Goal: Task Accomplishment & Management: Manage account settings

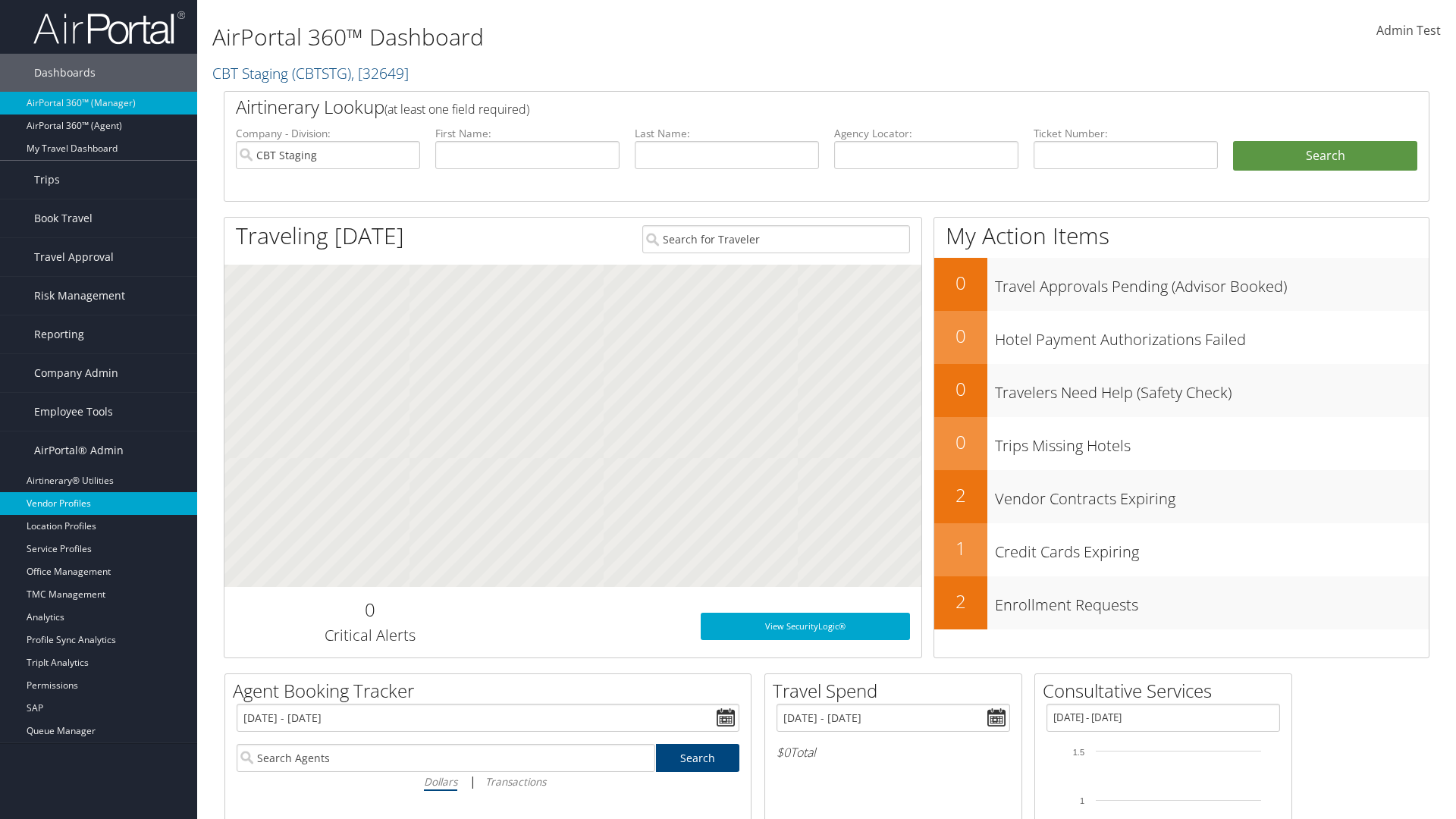
click at [98, 504] on link "Vendor Profiles" at bounding box center [98, 503] width 197 height 23
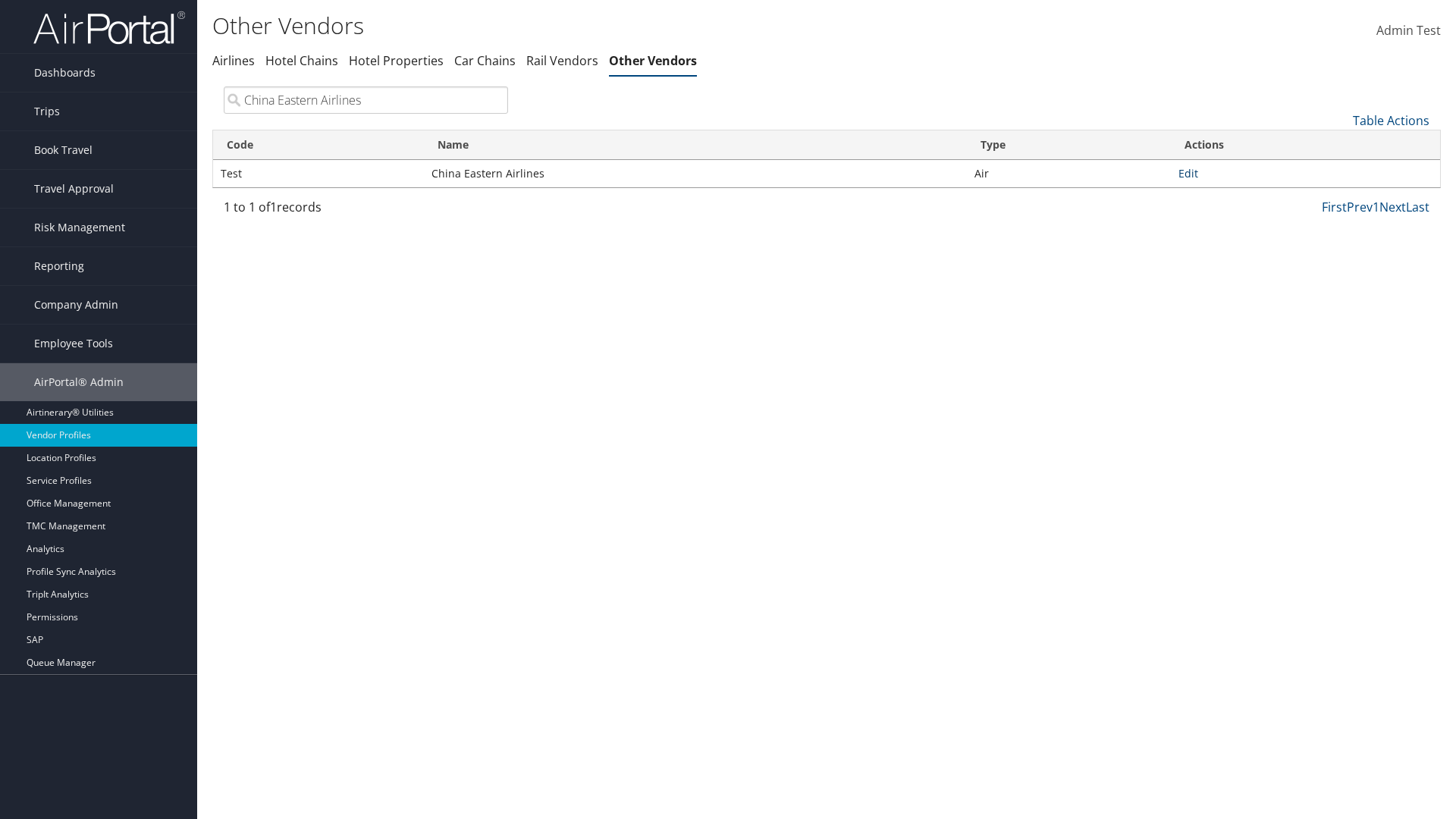
type input "China Eastern Airlines"
click at [1188, 173] on link "Edit" at bounding box center [1188, 173] width 20 height 14
select select "1"
